Goal: Navigation & Orientation: Find specific page/section

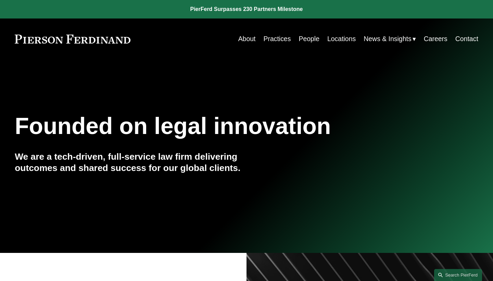
click at [437, 35] on link "Careers" at bounding box center [436, 38] width 24 height 13
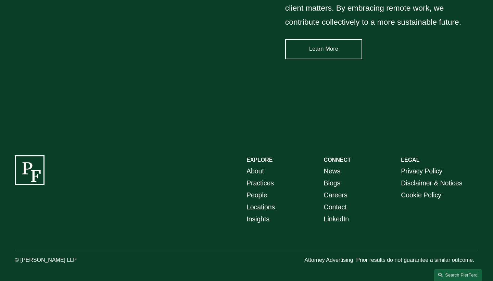
scroll to position [987, 0]
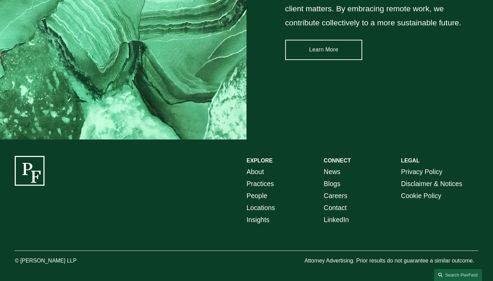
click at [336, 194] on link "Careers" at bounding box center [336, 196] width 24 height 12
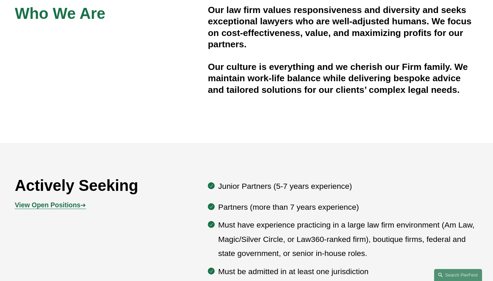
scroll to position [234, 0]
click at [41, 203] on strong "View Open Positions" at bounding box center [48, 205] width 66 height 8
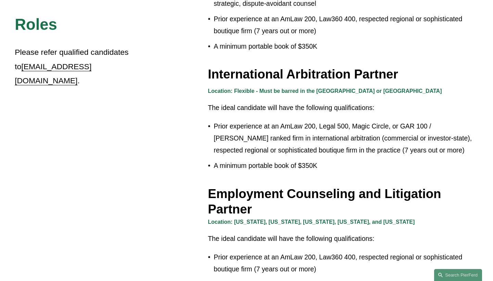
scroll to position [874, 0]
